Goal: Task Accomplishment & Management: Use online tool/utility

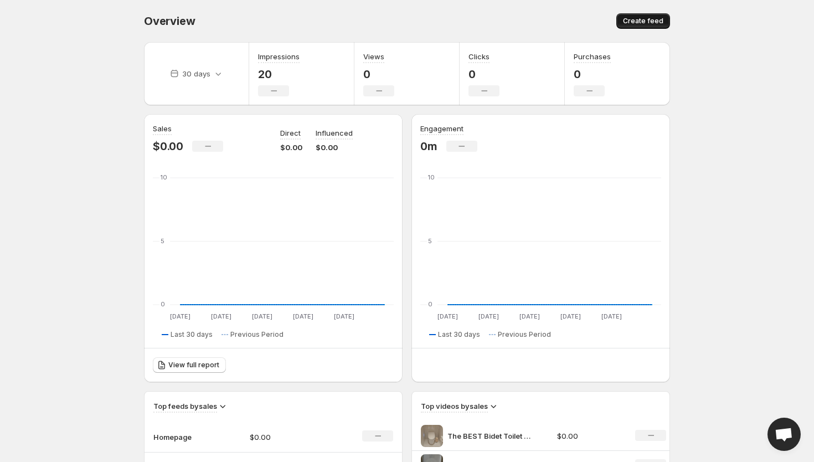
click at [656, 19] on span "Create feed" at bounding box center [643, 21] width 40 height 9
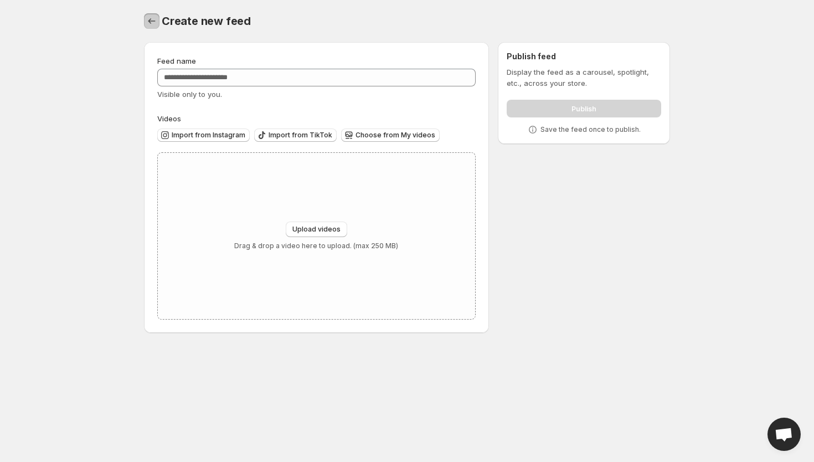
click at [148, 16] on icon "Settings" at bounding box center [151, 21] width 11 height 11
